Goal: Transaction & Acquisition: Obtain resource

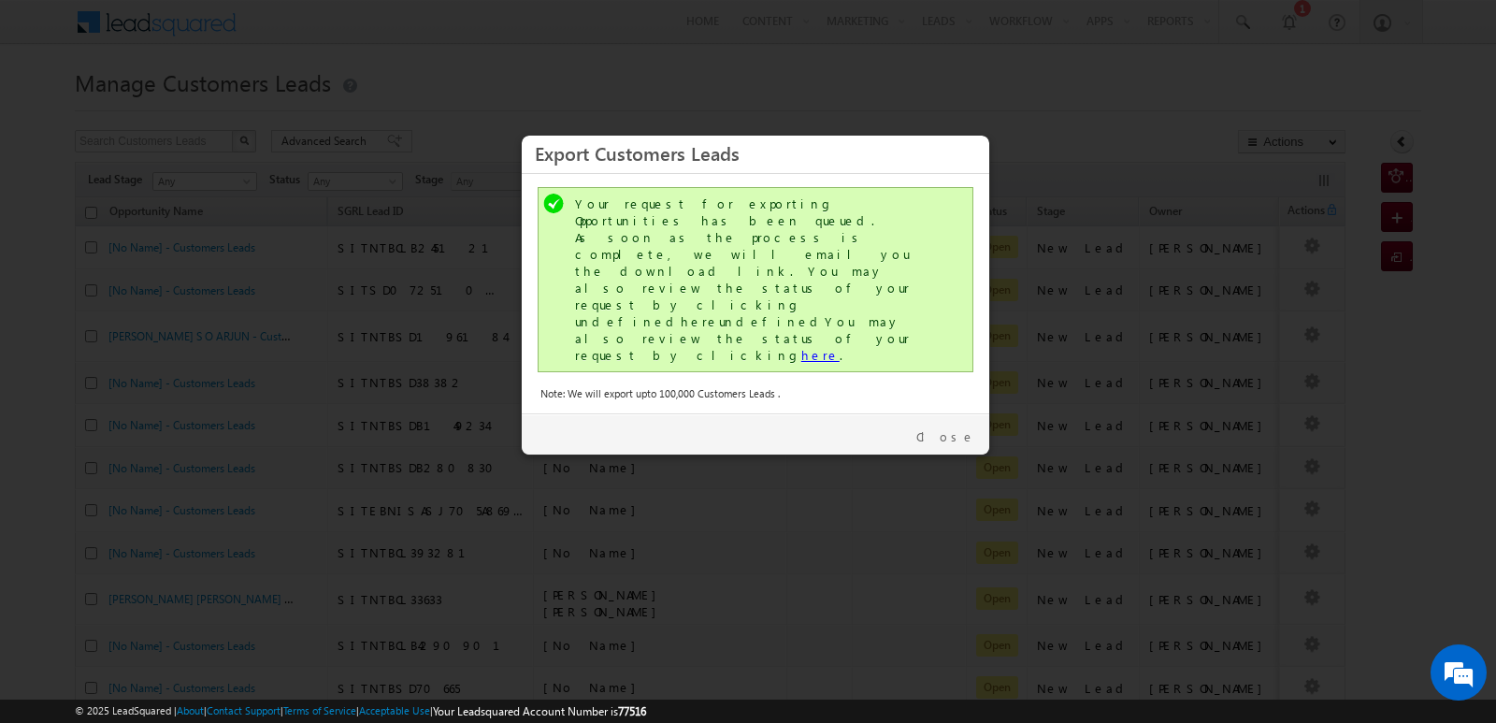
click at [801, 347] on link "here" at bounding box center [820, 355] width 38 height 16
click at [957, 428] on link "Close" at bounding box center [945, 436] width 59 height 17
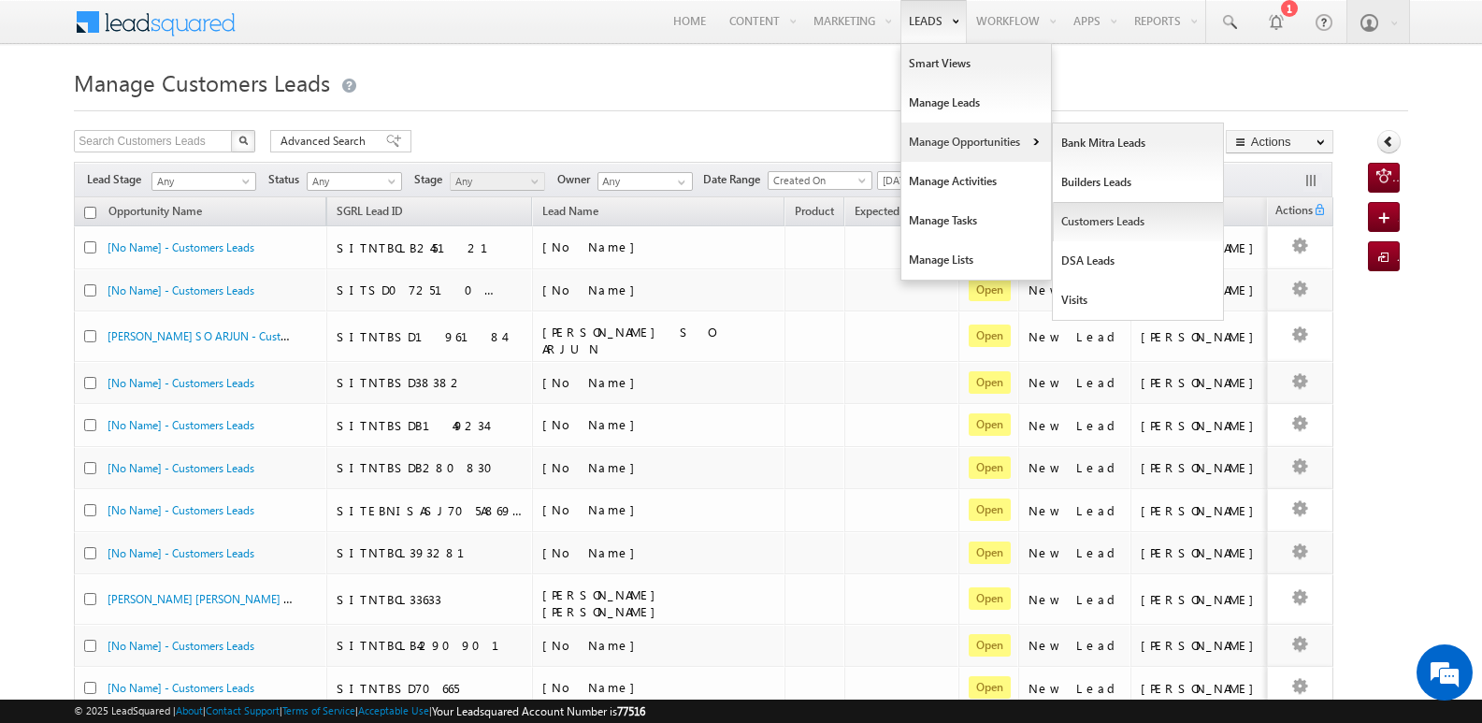
click at [1086, 225] on link "Customers Leads" at bounding box center [1138, 221] width 171 height 39
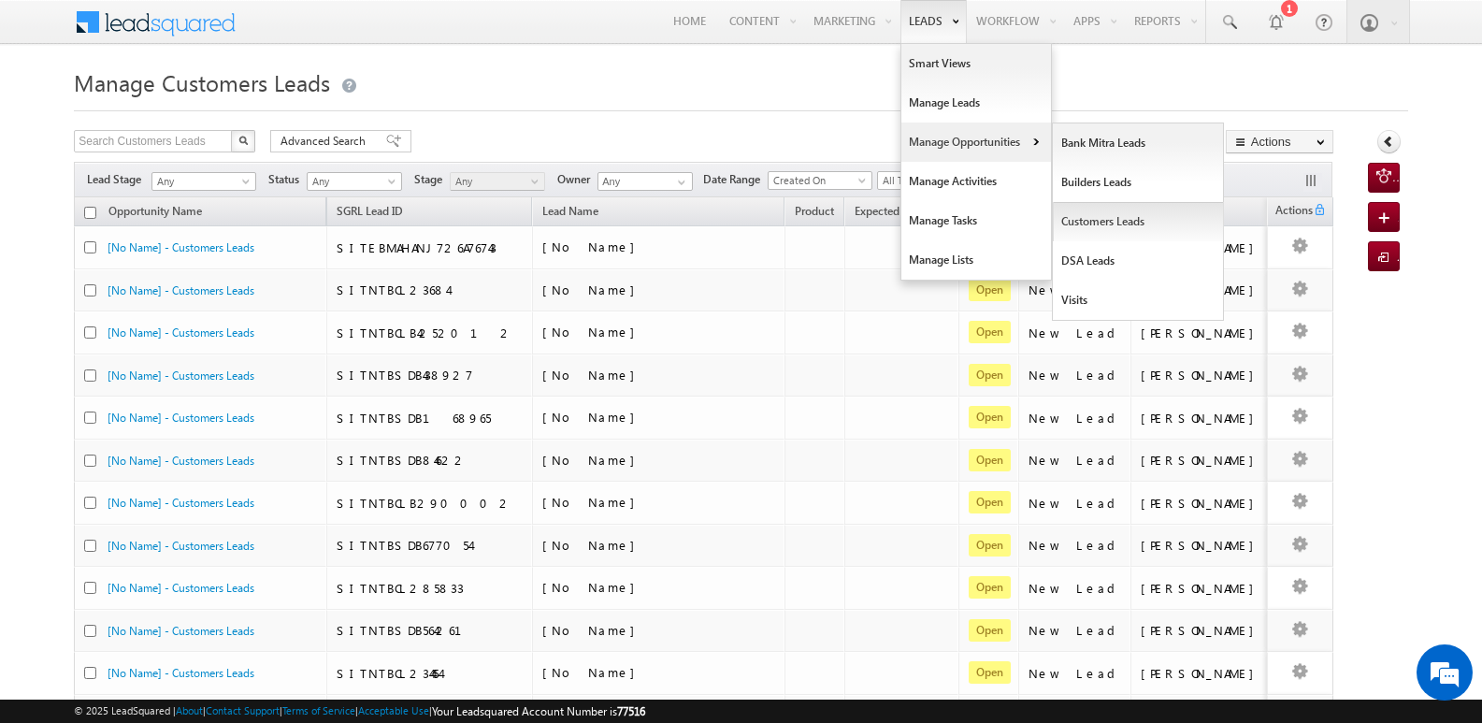
click at [1123, 221] on link "Customers Leads" at bounding box center [1138, 221] width 171 height 39
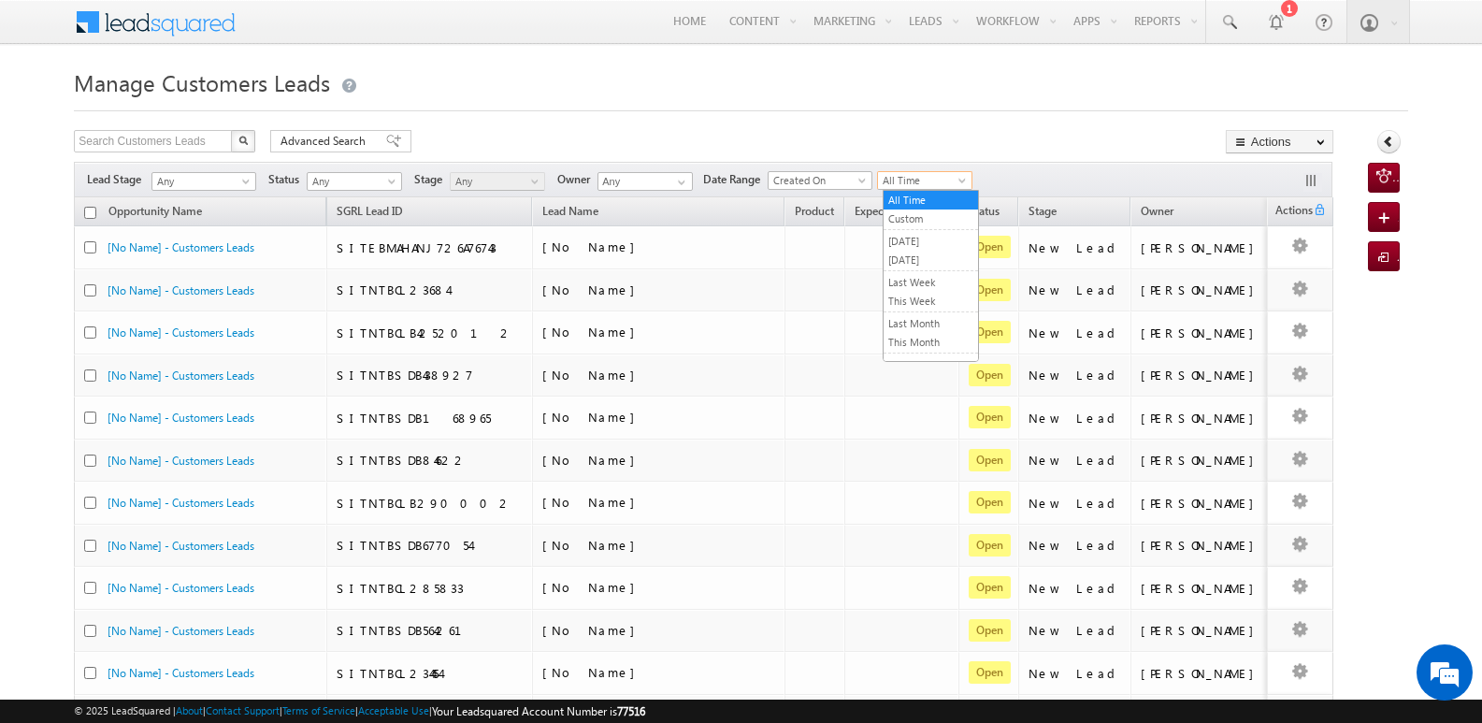
click at [933, 177] on span "All Time" at bounding box center [922, 180] width 89 height 17
click at [914, 263] on link "[DATE]" at bounding box center [931, 260] width 94 height 17
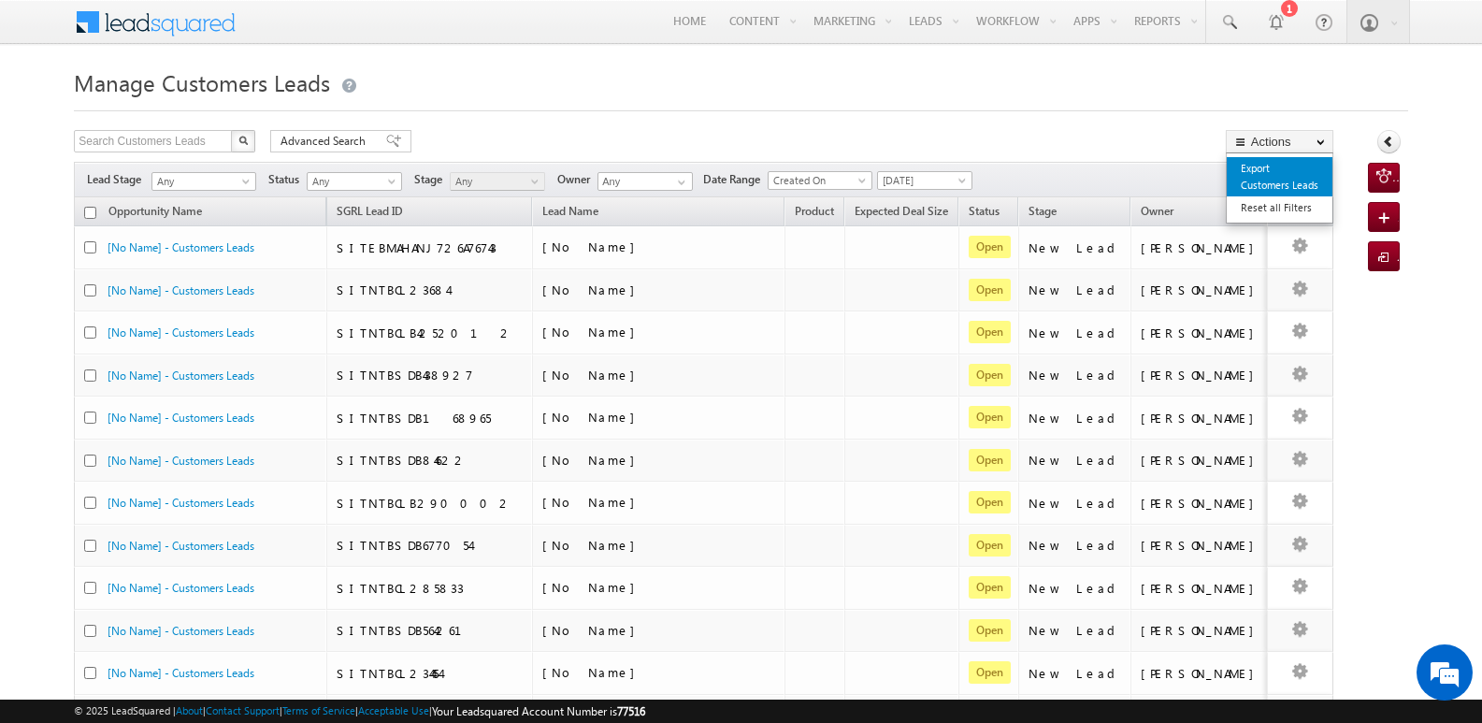
click at [1271, 170] on link "Export Customers Leads" at bounding box center [1280, 176] width 106 height 39
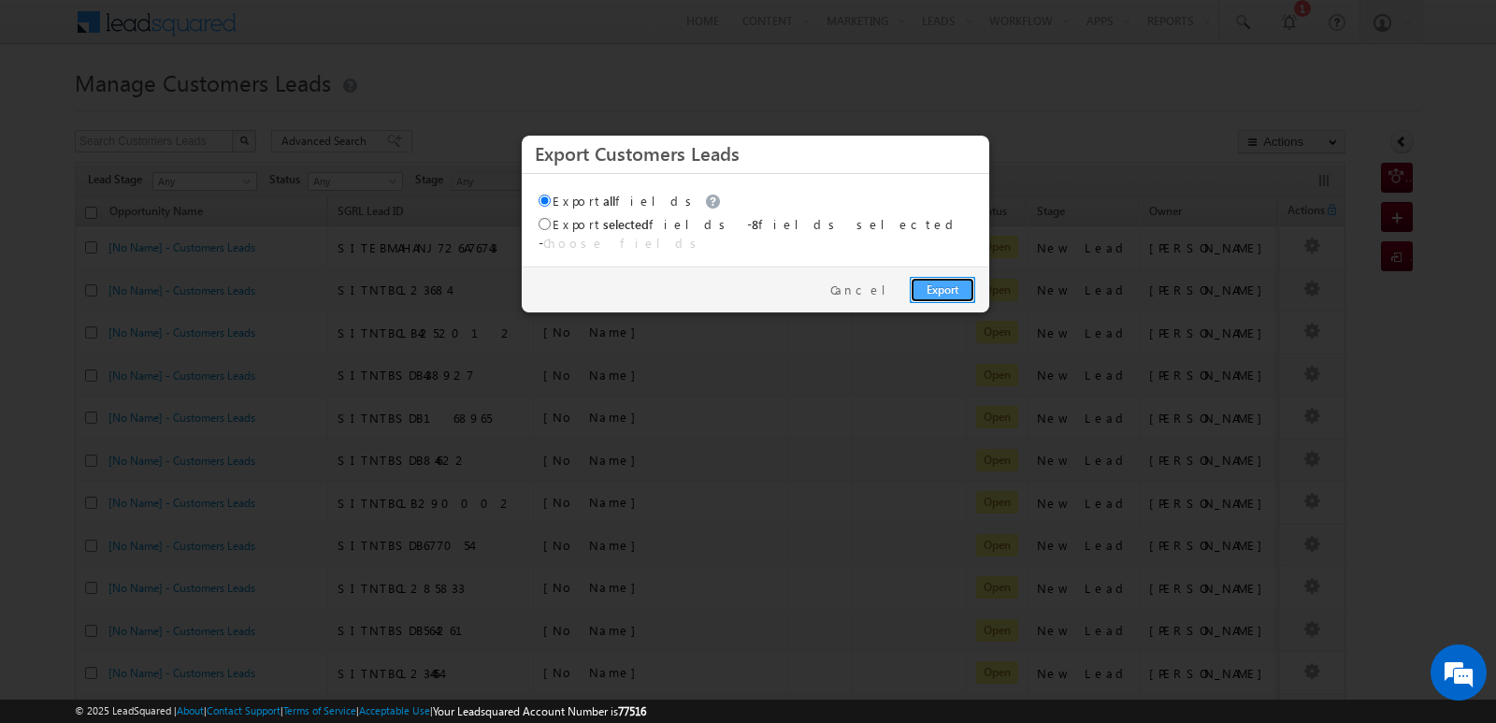
click at [939, 277] on link "Export" at bounding box center [942, 290] width 65 height 26
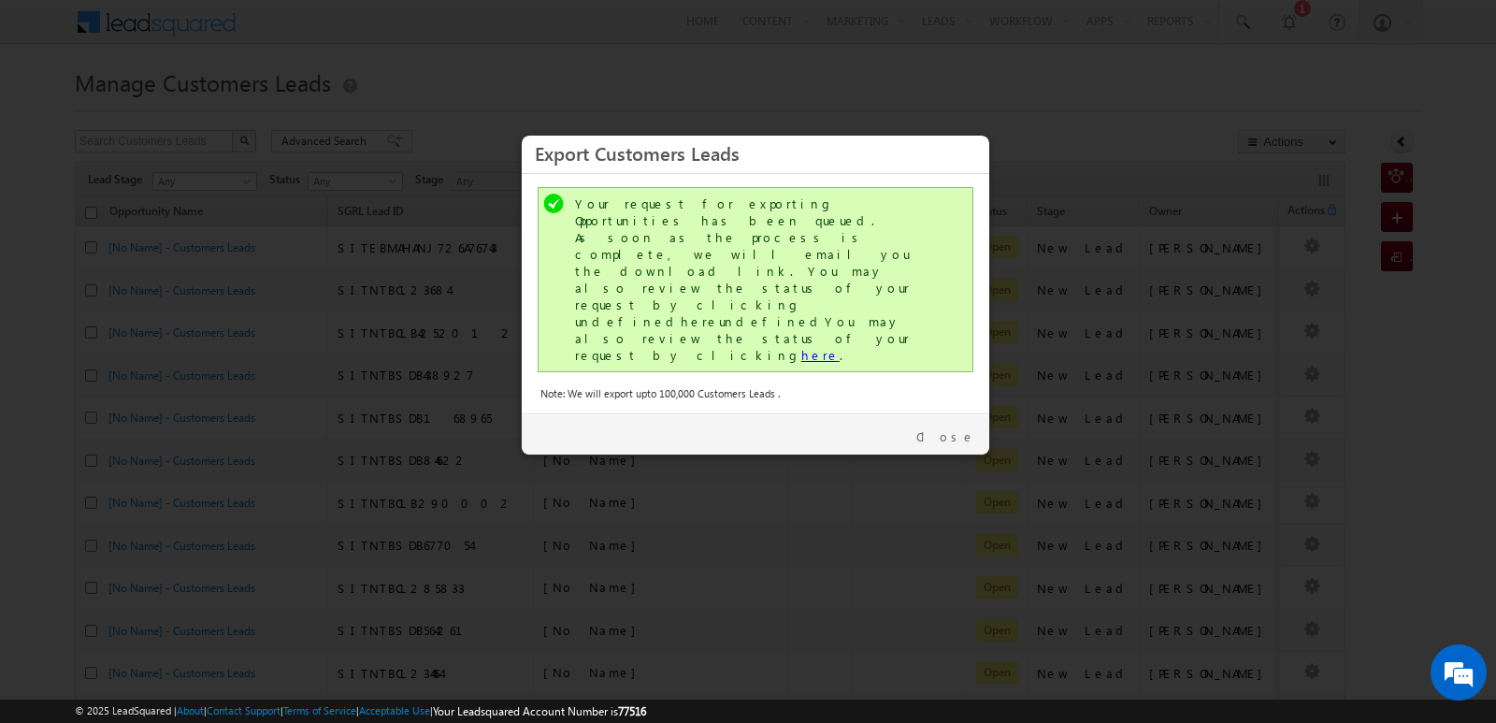
click at [801, 347] on link "here" at bounding box center [820, 355] width 38 height 16
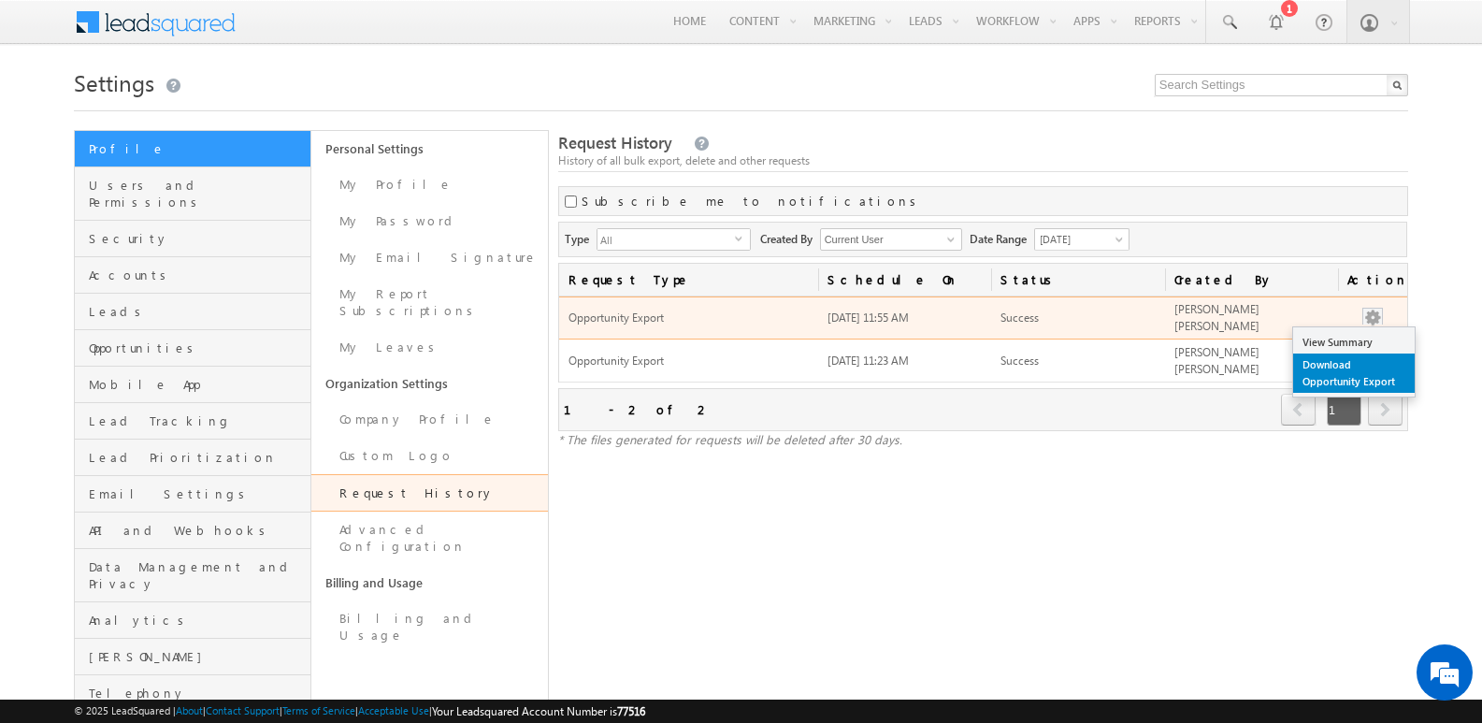
click at [1340, 360] on link "Download Opportunity Export" at bounding box center [1354, 372] width 122 height 39
